Goal: Feedback & Contribution: Contribute content

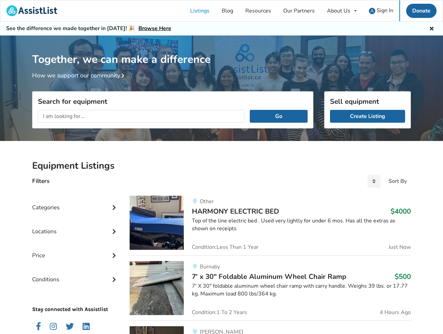
click at [144, 116] on input "text" at bounding box center [141, 116] width 206 height 13
click at [279, 116] on button "Go" at bounding box center [279, 116] width 58 height 13
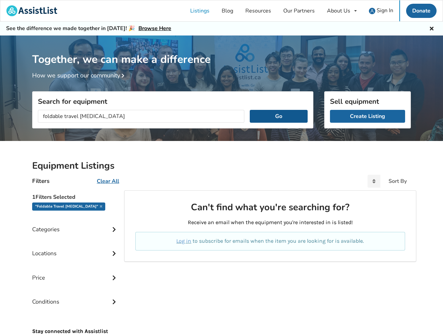
click at [267, 114] on button "Go" at bounding box center [279, 116] width 58 height 13
click at [97, 117] on input "foldable travel electric chair" at bounding box center [141, 116] width 206 height 13
click at [267, 119] on button "Go" at bounding box center [279, 116] width 58 height 13
click at [65, 117] on input "foldable travel chair" at bounding box center [141, 116] width 206 height 13
type input "travel chair"
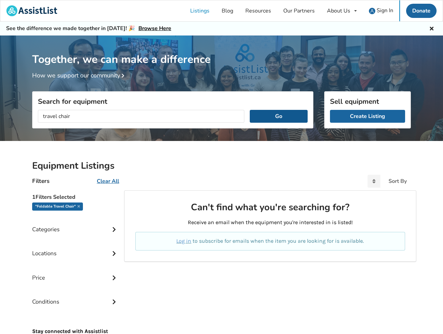
click at [270, 115] on button "Go" at bounding box center [279, 116] width 58 height 13
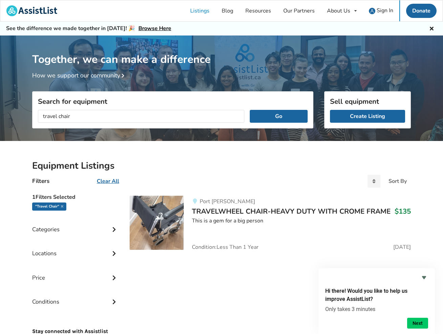
click at [166, 226] on img at bounding box center [157, 223] width 54 height 54
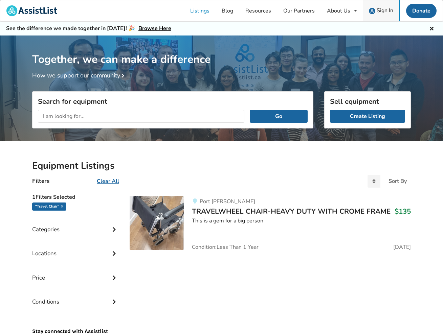
click at [389, 13] on span "Sign In" at bounding box center [385, 10] width 17 height 7
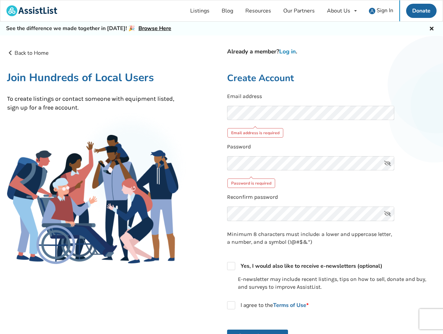
click at [292, 51] on link "Log in" at bounding box center [287, 52] width 17 height 8
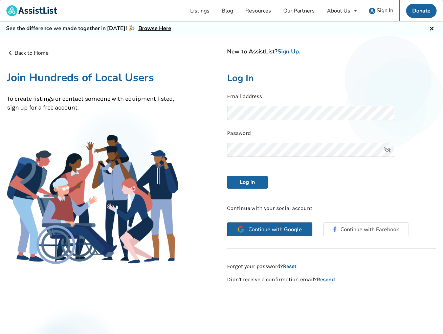
click at [278, 231] on div "Continue with Google Continue with Facebook" at bounding box center [332, 232] width 220 height 31
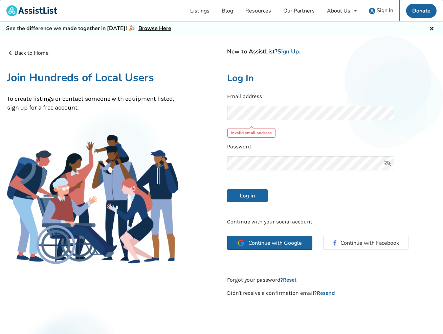
click at [275, 241] on span "Continue with Google" at bounding box center [274, 243] width 53 height 5
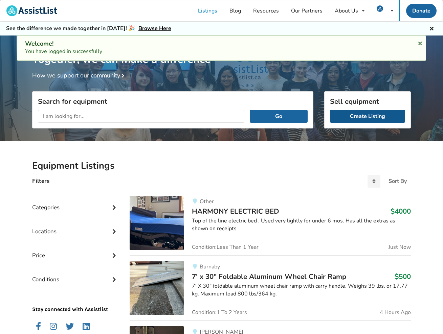
click at [354, 114] on link "Create Listing" at bounding box center [367, 116] width 75 height 13
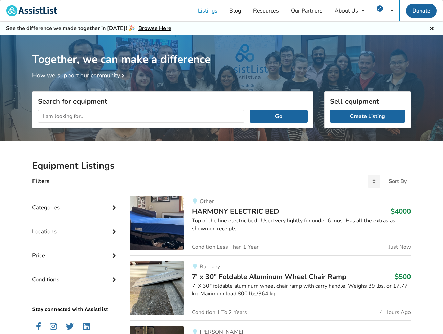
click at [113, 118] on input "text" at bounding box center [141, 116] width 206 height 13
type input "travel buggy"
click at [279, 116] on button "Go" at bounding box center [279, 116] width 58 height 13
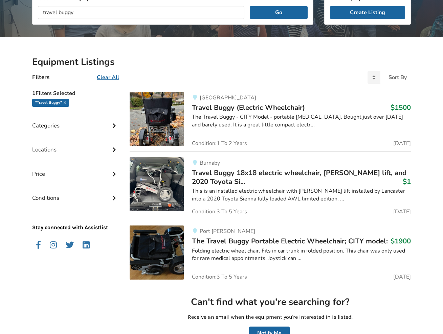
scroll to position [124, 0]
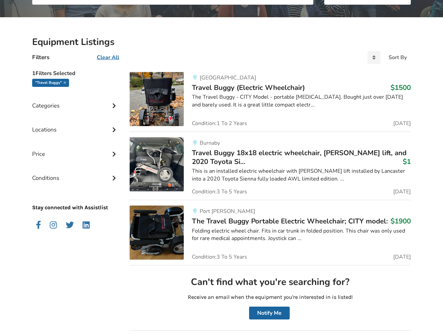
click at [240, 223] on span "The Travel Buggy Portable Electric Wheelchair; CITY model:" at bounding box center [290, 221] width 196 height 9
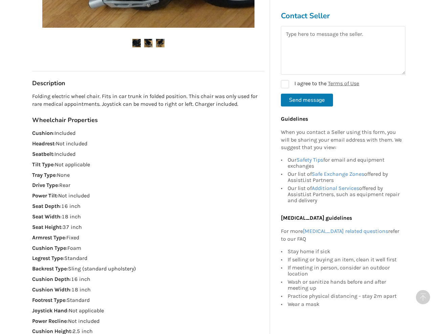
scroll to position [349, 0]
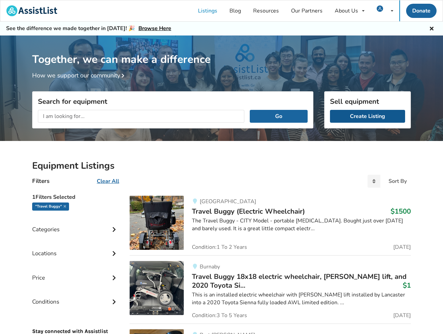
click at [350, 113] on link "Create Listing" at bounding box center [367, 116] width 75 height 13
click at [363, 119] on link "Create Listing" at bounding box center [367, 116] width 75 height 13
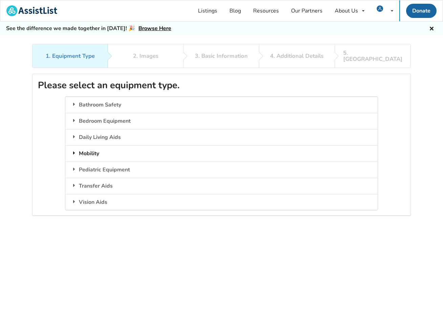
click at [90, 148] on div "Mobility" at bounding box center [221, 154] width 312 height 16
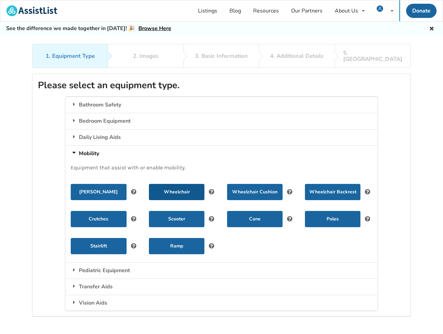
click at [178, 188] on button "Wheelchair" at bounding box center [177, 192] width 56 height 16
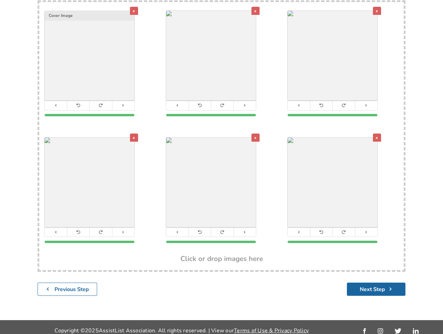
scroll to position [146, 0]
click at [377, 284] on button "Next Step" at bounding box center [376, 289] width 59 height 13
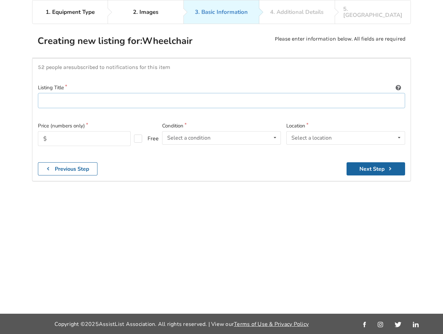
click at [127, 93] on input at bounding box center [221, 100] width 367 height 15
type input "Foldable Travel Electric Wheelchair"
click at [106, 131] on input "text" at bounding box center [84, 138] width 93 height 15
type input "500"
click at [161, 135] on div "52 people are subscribed to notifications for this item Listing Title Foldable …" at bounding box center [221, 119] width 379 height 123
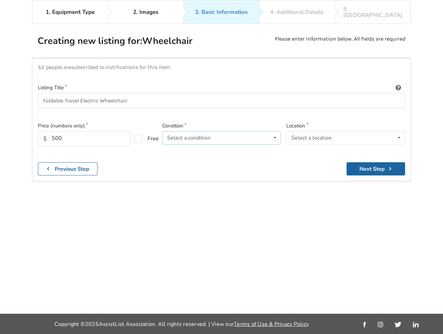
click at [197, 135] on div "Select a condition" at bounding box center [188, 137] width 43 height 5
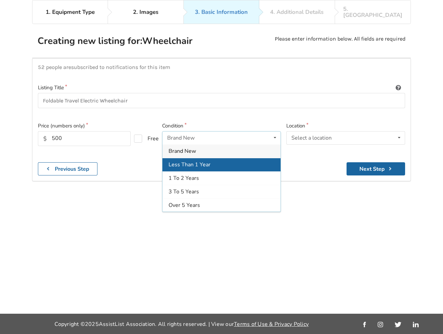
click at [205, 158] on div "Less Than 1 Year" at bounding box center [221, 165] width 118 height 14
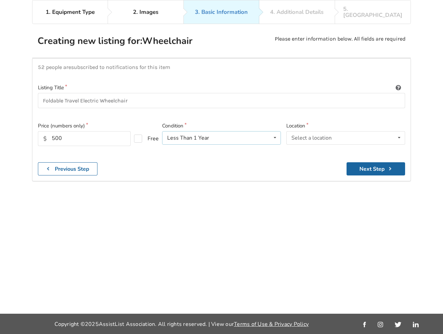
click at [267, 131] on div "Less Than 1 Year Brand New Less Than 1 Year 1 To 2 Years 3 To 5 Years Over 5 Ye…" at bounding box center [221, 138] width 119 height 14
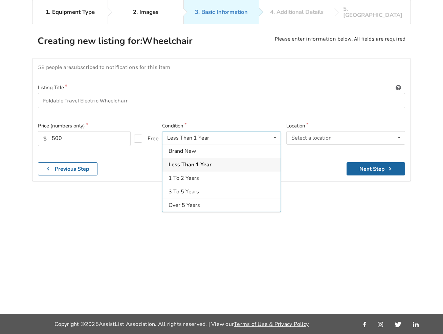
click at [308, 132] on div "52 people are subscribed to notifications for this item Listing Title Foldable …" at bounding box center [221, 119] width 379 height 123
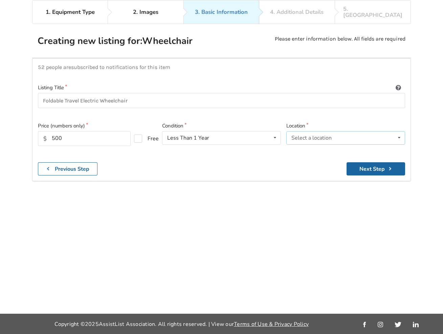
click at [322, 135] on div "Select a location" at bounding box center [311, 137] width 40 height 5
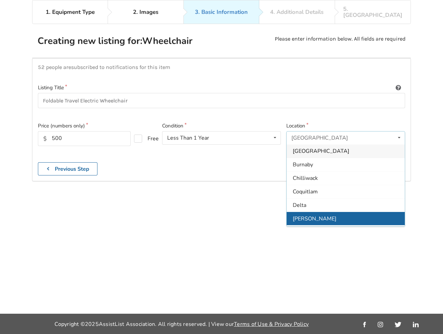
click at [318, 212] on div "[PERSON_NAME]" at bounding box center [346, 219] width 118 height 14
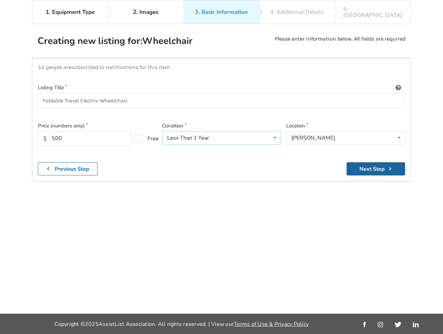
click at [225, 131] on div "Less Than 1 Year Brand New Less Than 1 Year 1 To 2 Years 3 To 5 Years Over 5 Ye…" at bounding box center [221, 138] width 119 height 14
click at [144, 140] on div "52 people are subscribed to notifications for this item Listing Title Foldable …" at bounding box center [221, 119] width 379 height 123
click at [371, 162] on button "Next Step" at bounding box center [376, 168] width 59 height 13
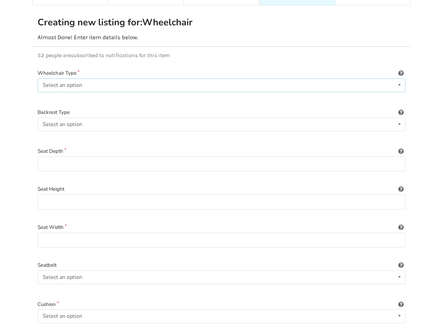
click at [249, 81] on div "Select an option Power/electric Manual Transport Tilt" at bounding box center [222, 86] width 368 height 14
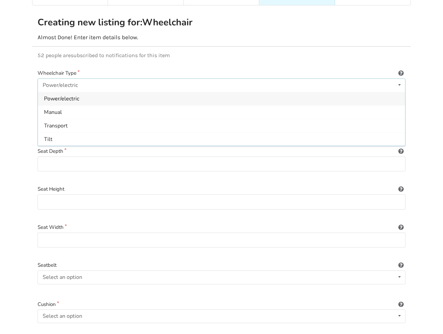
click at [237, 94] on div "Power/electric" at bounding box center [221, 99] width 367 height 14
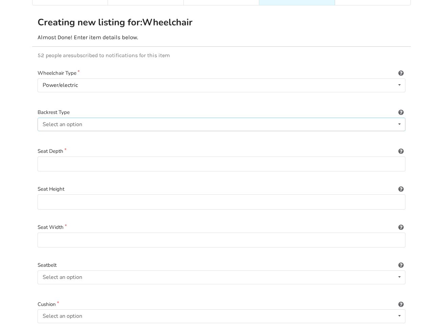
click at [219, 123] on div "Select an option Sling (standard upholstery) Hardshell (rigid) Tension-adjustab…" at bounding box center [222, 125] width 368 height 14
click at [96, 134] on span "Sling (standard upholstery)" at bounding box center [77, 137] width 66 height 7
click at [92, 158] on input at bounding box center [222, 164] width 368 height 15
type input "17"
click at [88, 195] on input at bounding box center [222, 202] width 368 height 15
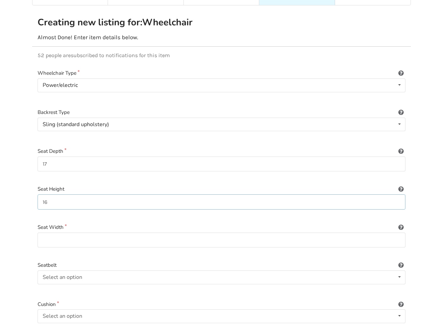
type input "16"
click at [88, 235] on input at bounding box center [222, 240] width 368 height 15
type input "17"
click at [93, 271] on div "Select an option Included Not included" at bounding box center [222, 278] width 368 height 14
click at [92, 284] on div "Included" at bounding box center [221, 291] width 367 height 14
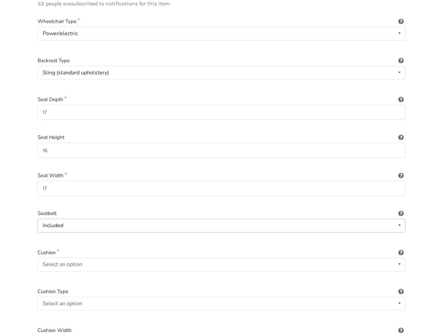
scroll to position [120, 0]
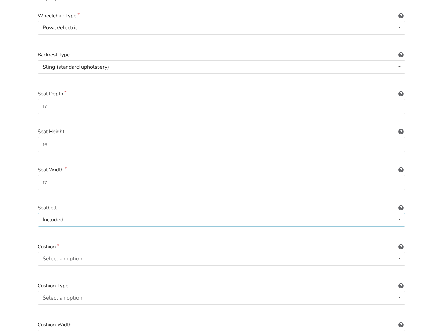
click at [161, 216] on div "Included Included Not included" at bounding box center [222, 220] width 368 height 14
click at [163, 214] on div "Included Included Not included" at bounding box center [222, 220] width 368 height 14
click at [144, 252] on div "Select an option Included Not included" at bounding box center [222, 259] width 368 height 14
click at [141, 266] on div "Included" at bounding box center [221, 273] width 367 height 14
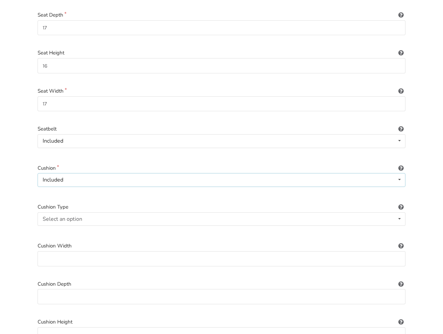
scroll to position [204, 0]
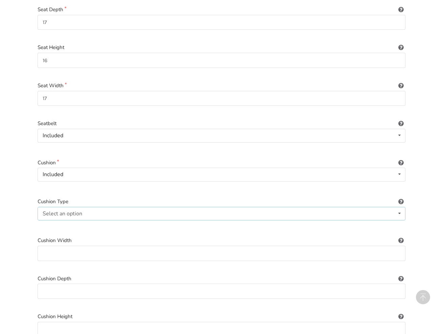
click at [157, 207] on div "Select an option Not applicable Foam Gel Air Gel and foam Air and foam Captain'…" at bounding box center [222, 214] width 368 height 14
click at [102, 220] on div "Not applicable" at bounding box center [221, 227] width 367 height 14
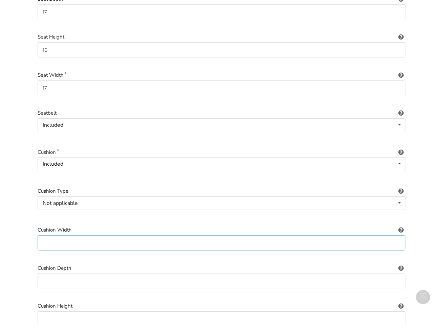
click at [107, 236] on input at bounding box center [222, 243] width 368 height 15
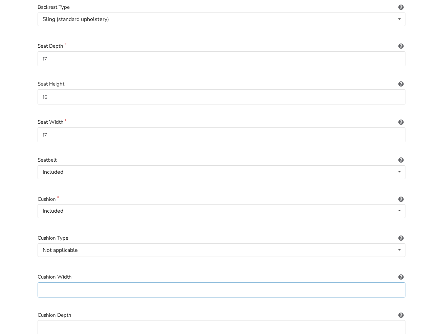
scroll to position [168, 0]
click at [54, 89] on input "16" at bounding box center [222, 96] width 368 height 15
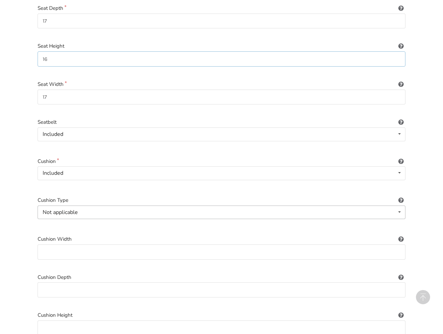
scroll to position [216, 0]
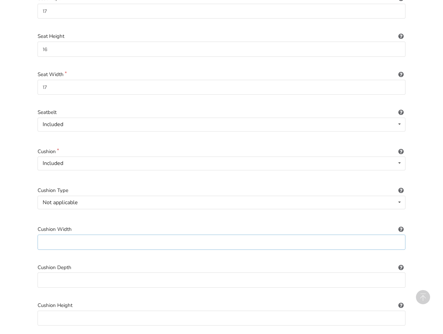
click at [79, 235] on input at bounding box center [222, 242] width 368 height 15
click at [71, 273] on input at bounding box center [222, 280] width 368 height 15
click at [75, 235] on input "17" at bounding box center [222, 242] width 368 height 15
type input "1"
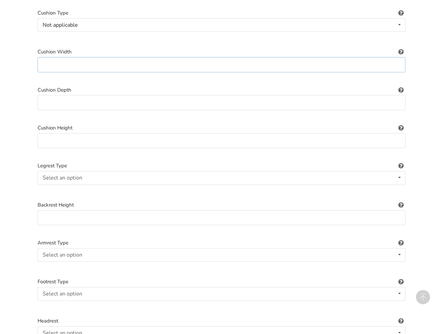
scroll to position [395, 0]
click at [100, 170] on div "Select an option Standard Height-adjustable Elevating" at bounding box center [222, 177] width 368 height 14
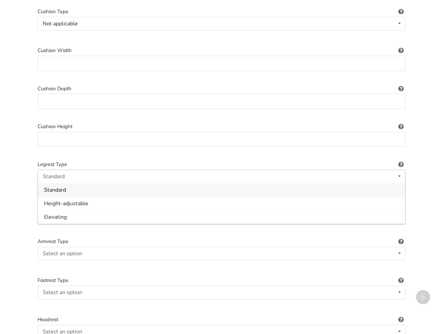
click at [26, 193] on div "1. Equipment Type 2. Images 3. Basic Information 4. Additional Details 5. Previ…" at bounding box center [221, 226] width 443 height 1155
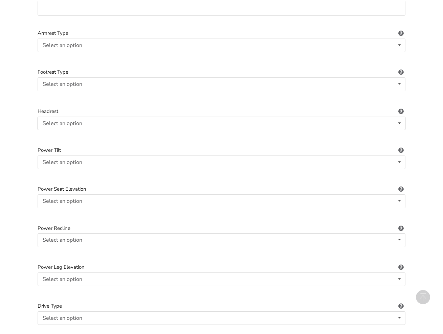
scroll to position [607, 0]
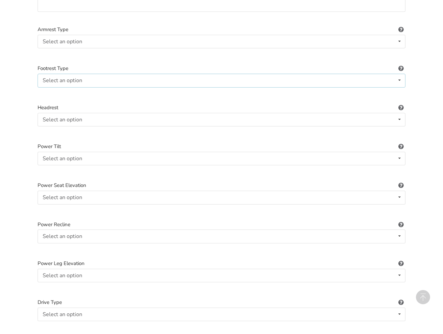
click at [95, 74] on div "Select an option Standard Angle-adjustable" at bounding box center [222, 81] width 368 height 14
click at [21, 135] on div "1. Equipment Type 2. Images 3. Basic Information 4. Additional Details 5. Previ…" at bounding box center [221, 14] width 443 height 1155
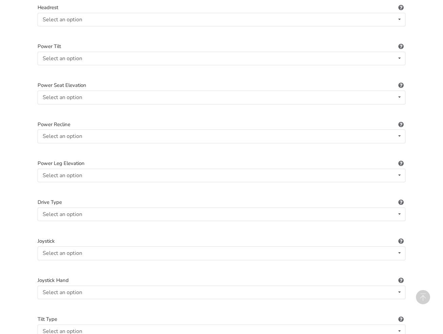
scroll to position [708, 0]
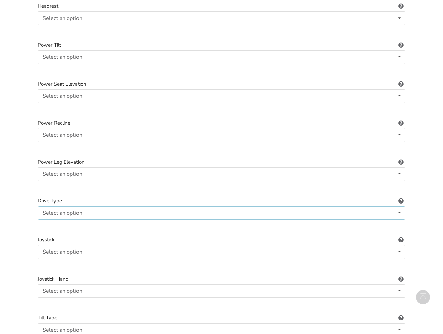
click at [69, 206] on div "Select an option Not applicable Rear Front Midwheel" at bounding box center [222, 213] width 368 height 14
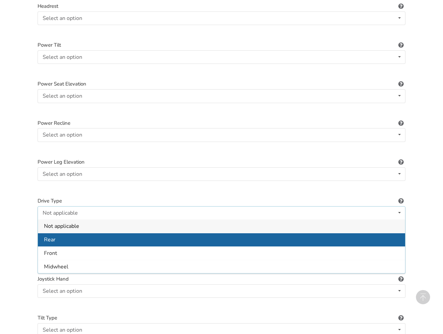
click at [53, 234] on div "Rear" at bounding box center [221, 240] width 367 height 14
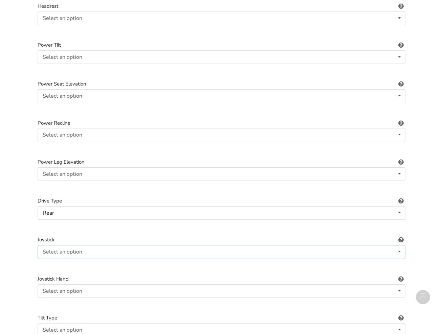
click at [65, 249] on div "Select an option" at bounding box center [63, 251] width 40 height 5
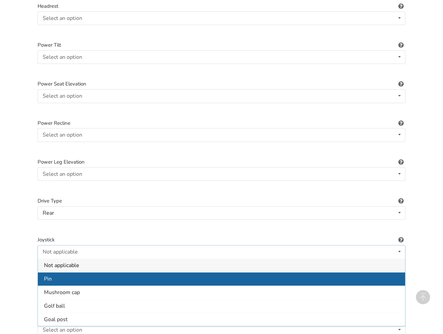
click at [62, 272] on div "Pin" at bounding box center [221, 279] width 367 height 14
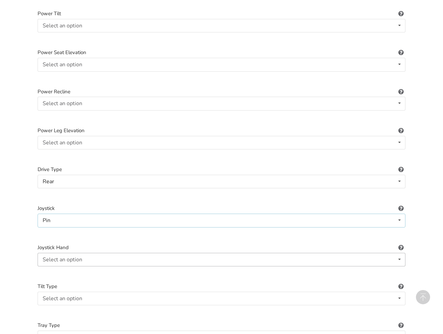
scroll to position [757, 0]
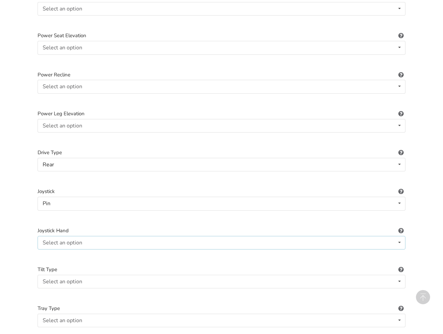
click at [91, 236] on div "Select an option Not applicable Right Left" at bounding box center [222, 243] width 368 height 14
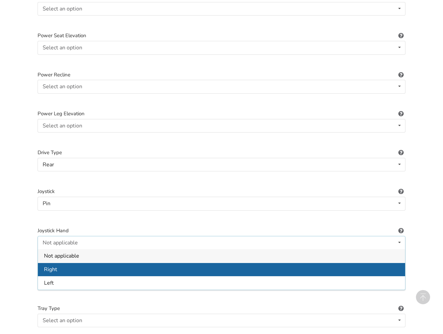
click at [90, 263] on div "Right" at bounding box center [221, 270] width 367 height 14
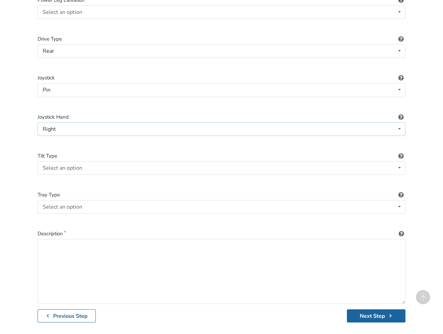
scroll to position [874, 0]
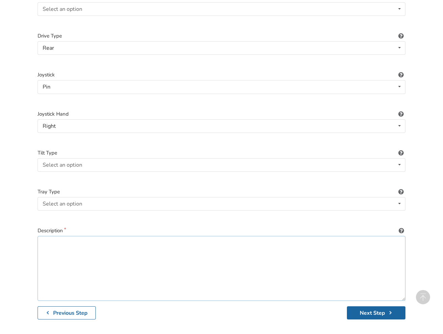
click at [85, 236] on textarea at bounding box center [222, 268] width 368 height 65
type textarea "E"
type textarea "T"
click at [130, 236] on textarea "Foldable Travel Electric Wheelchair. It was used as a backup indoor power chair." at bounding box center [222, 268] width 368 height 65
click at [265, 236] on textarea "Foldable Travel Electric Wheelchair. It was used as a backup indoor power chair." at bounding box center [222, 268] width 368 height 65
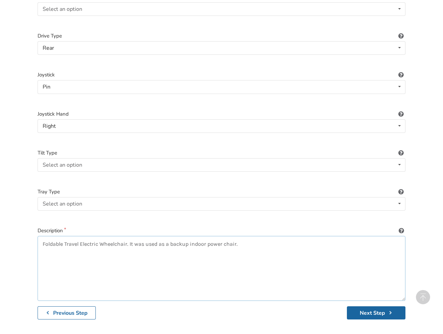
click at [131, 236] on textarea "Foldable Travel Electric Wheelchair. It was used as a backup indoor power chair." at bounding box center [222, 268] width 368 height 65
click at [230, 236] on textarea "Foldable Travel Electric Wheelchair. As shown in pics, no outdoor use, It was u…" at bounding box center [222, 268] width 368 height 65
click at [241, 236] on textarea "Foldable Travel Electric Wheelchair. As shown in pics, no outdoor use, It was u…" at bounding box center [222, 268] width 368 height 65
click at [330, 236] on textarea "Foldable Travel Electric Wheelchair. As shown in pics, no outdoor use, It was b…" at bounding box center [222, 268] width 368 height 65
click at [297, 236] on textarea "Foldable Travel Electric Wheelchair. As shown in pics, no outdoor use, It was b…" at bounding box center [222, 268] width 368 height 65
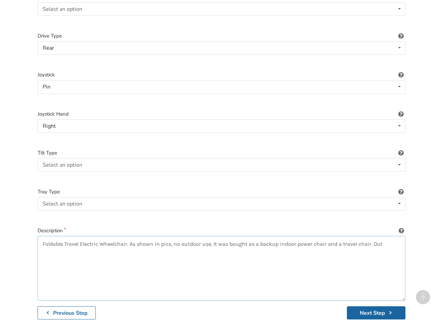
click at [313, 236] on textarea "Foldable Travel Electric Wheelchair. As shown in pics, no outdoor use, It was b…" at bounding box center [222, 268] width 368 height 65
click at [325, 236] on textarea "Foldable Travel Electric Wheelchair. As shown in pics, no outdoor use, It was b…" at bounding box center [222, 268] width 368 height 65
click at [341, 236] on textarea "Foldable Travel Electric Wheelchair. As shown in pics, no outdoor use, It was b…" at bounding box center [222, 268] width 368 height 65
click at [312, 236] on textarea "Foldable Travel Electric Wheelchair. As shown in pics, no outdoor use, It was b…" at bounding box center [222, 268] width 368 height 65
click at [215, 236] on textarea "Foldable Travel Electric Wheelchair. As shown in pics, no outdoor use, It was b…" at bounding box center [222, 268] width 368 height 65
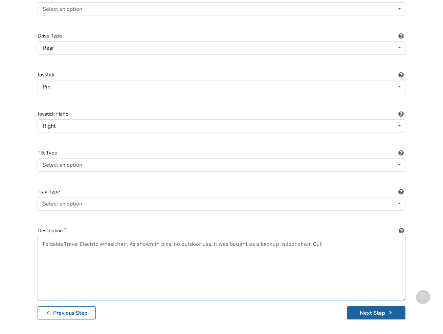
click at [226, 236] on textarea "Foldable Travel Electric Wheelchair. As shown in pics, no outdoor use, it was b…" at bounding box center [222, 268] width 368 height 65
click at [230, 236] on textarea "Foldable Travel Electric Wheelchair. As shown in pics, no outdoor use, it was b…" at bounding box center [222, 268] width 368 height 65
click at [330, 236] on textarea "Foldable Travel Electric Wheelchair. As shown in pics, no outdoor use, it was b…" at bounding box center [222, 268] width 368 height 65
click at [131, 236] on textarea "Foldable Travel Electric Wheelchair. As shown in pics, no outdoor use, it was b…" at bounding box center [222, 268] width 368 height 65
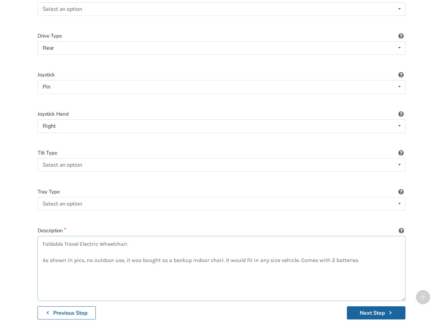
click at [169, 236] on textarea "Foldable Travel Electric Wheelchair. As shown in pics, no outdoor use, it was b…" at bounding box center [222, 268] width 368 height 65
click at [159, 236] on textarea "Foldable Travel Electric Wheelchair. As shown in pics, no outdoor use, it was b…" at bounding box center [222, 268] width 368 height 65
click at [224, 247] on textarea "Foldable Travel Electric Wheelchair. Seating size : 17inch x 17 inch, backrest …" at bounding box center [222, 268] width 368 height 65
click at [301, 249] on textarea "Foldable Travel Electric Wheelchair. Seating size : 17inch x 17 inch, backrest …" at bounding box center [222, 268] width 368 height 65
click at [122, 266] on textarea "Foldable Travel Electric Wheelchair. Seating size : 17inch x 17 inch, backrest …" at bounding box center [222, 268] width 368 height 65
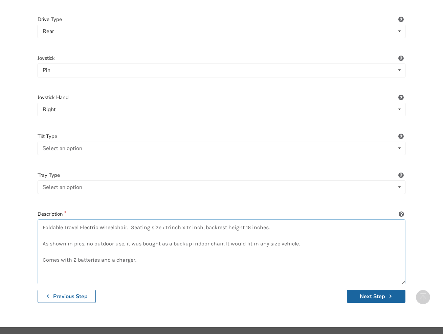
scroll to position [890, 0]
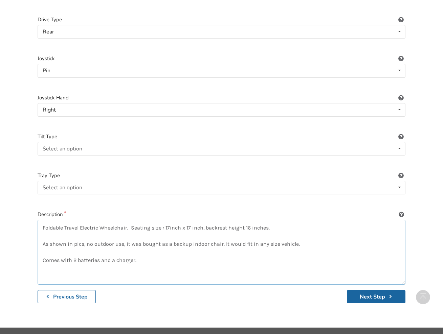
click at [191, 232] on textarea "Foldable Travel Electric Wheelchair. Seating size : 17inch x 17 inch, backrest …" at bounding box center [222, 252] width 368 height 65
click at [213, 233] on textarea "Foldable Travel Electric Wheelchair. Seating size : 17inch x 17 inch, backrest …" at bounding box center [222, 252] width 368 height 65
click at [222, 230] on textarea "Foldable Travel Electric Wheelchair. Seating size : 17inch x 17 inch, backrest …" at bounding box center [222, 252] width 368 height 65
click at [198, 246] on textarea "Foldable Travel Electric Wheelchair. Seating size : 17inch x 17 inch, backrest …" at bounding box center [222, 252] width 368 height 65
click at [311, 228] on textarea "Foldable Travel Electric Wheelchair. Seating size : 17inch x 17 inch, backrest …" at bounding box center [222, 252] width 368 height 65
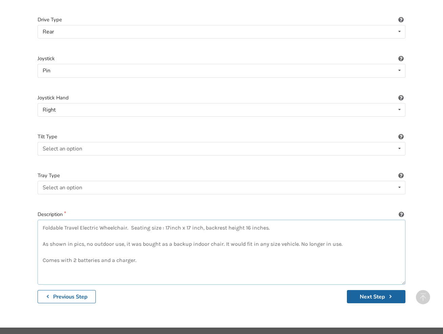
click at [159, 247] on textarea "Foldable Travel Electric Wheelchair. Seating size : 17inch x 17 inch, backrest …" at bounding box center [222, 252] width 368 height 65
type textarea "Foldable Travel Electric Wheelchair. Seating size : 17inch x 17 inch, backrest …"
click at [375, 290] on button "Next Step" at bounding box center [376, 296] width 59 height 13
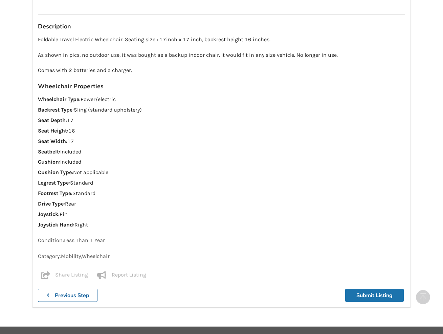
scroll to position [816, 0]
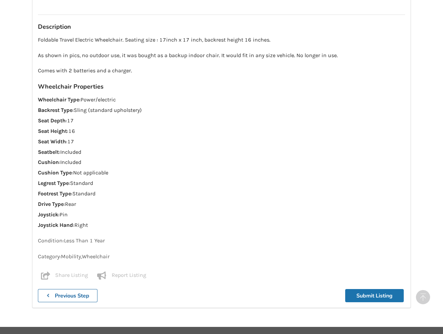
click at [365, 289] on button "Submit Listing" at bounding box center [374, 295] width 59 height 13
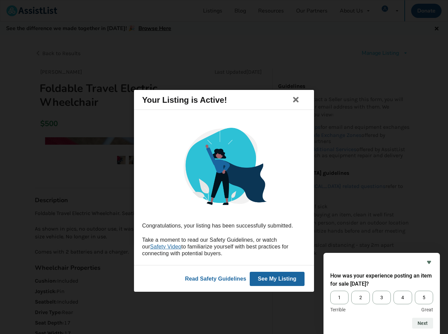
click at [264, 280] on button "See My Listing" at bounding box center [277, 279] width 55 height 14
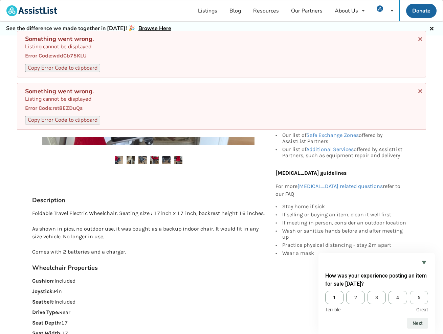
click at [259, 245] on p "Foldable Travel Electric Wheelchair. Seating size : 17inch x 17 inch, backrest …" at bounding box center [148, 233] width 233 height 46
click at [146, 180] on div "[PERSON_NAME] [DATE] Foldable Travel Electric Wheelchair $500" at bounding box center [148, 182] width 243 height 11
click at [432, 27] on div "Welcome! You have logged in successfully Congratulations! Your listing has been…" at bounding box center [221, 77] width 443 height 105
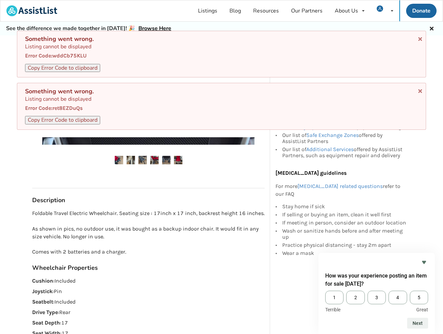
click at [428, 28] on div "Welcome! You have logged in successfully Congratulations! Your listing has been…" at bounding box center [221, 77] width 443 height 105
click at [378, 10] on img at bounding box center [380, 8] width 6 height 6
click at [368, 27] on div "Welcome! You have logged in successfully Congratulations! Your listing has been…" at bounding box center [221, 77] width 443 height 105
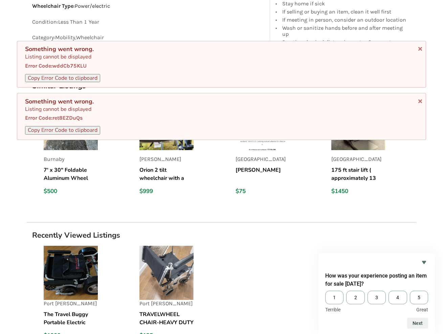
scroll to position [630, 0]
